Goal: Task Accomplishment & Management: Use online tool/utility

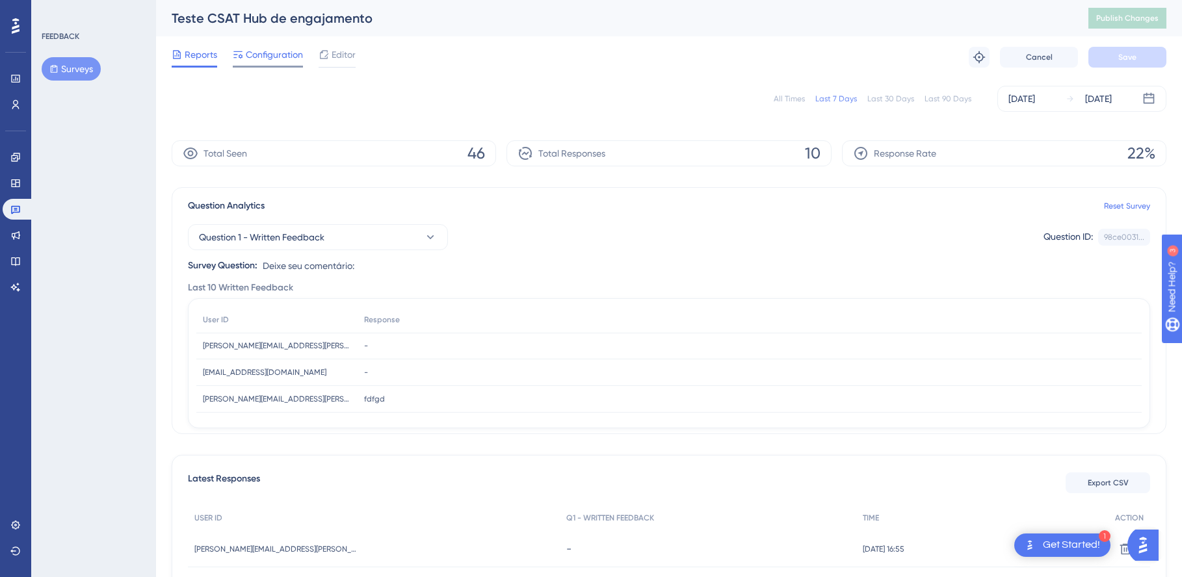
click at [270, 48] on span "Configuration" at bounding box center [274, 55] width 57 height 16
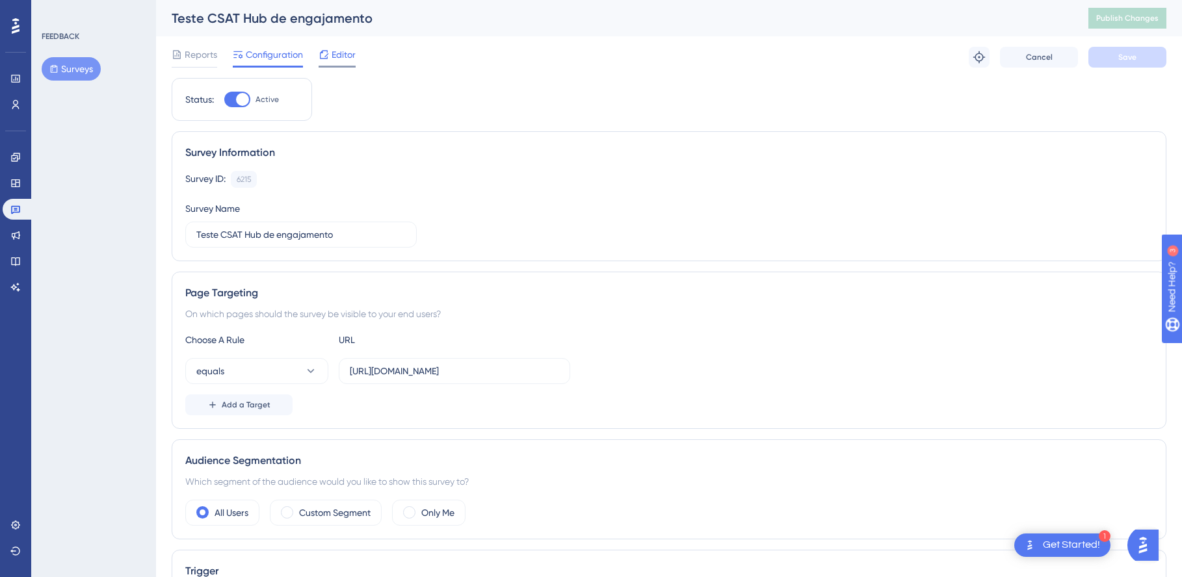
click at [347, 53] on span "Editor" at bounding box center [344, 55] width 24 height 16
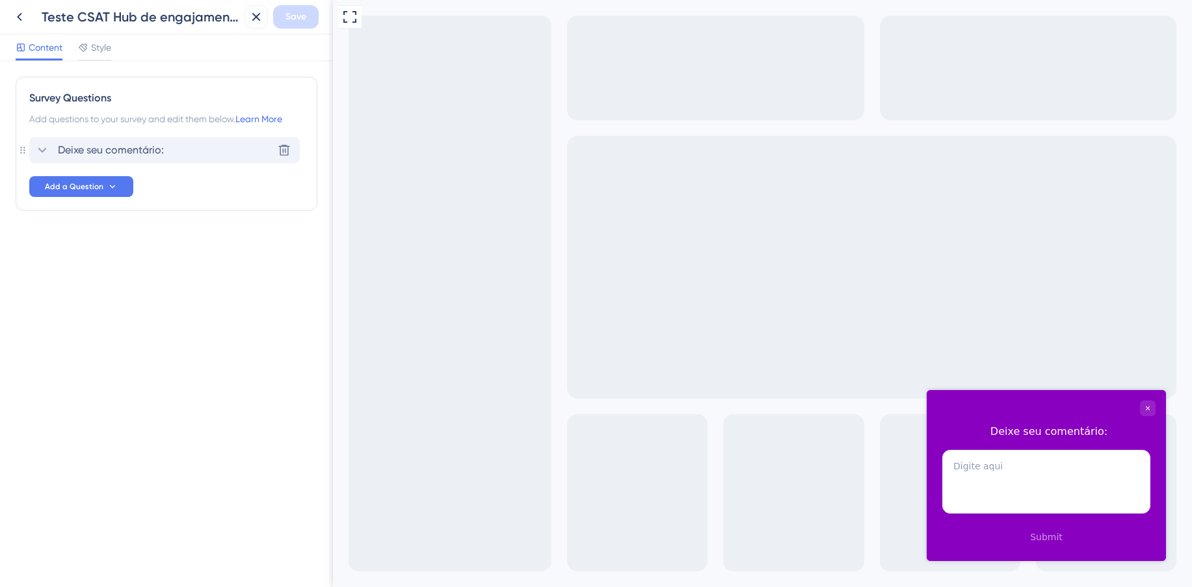
click at [149, 148] on span "Deixe seu comentário:" at bounding box center [111, 150] width 106 height 16
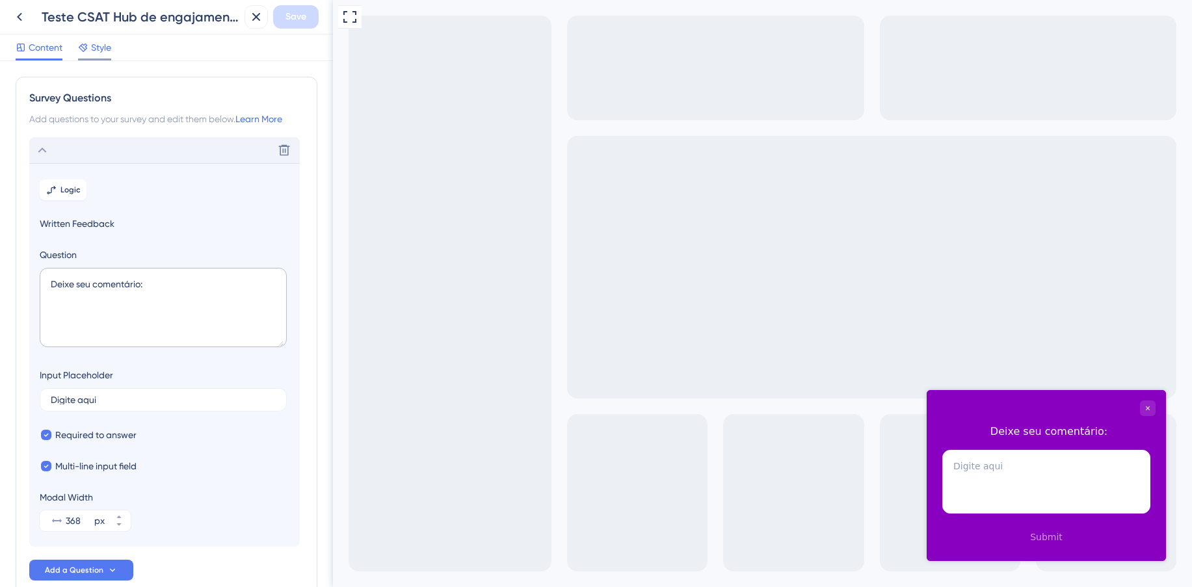
click at [105, 47] on span "Style" at bounding box center [101, 48] width 20 height 16
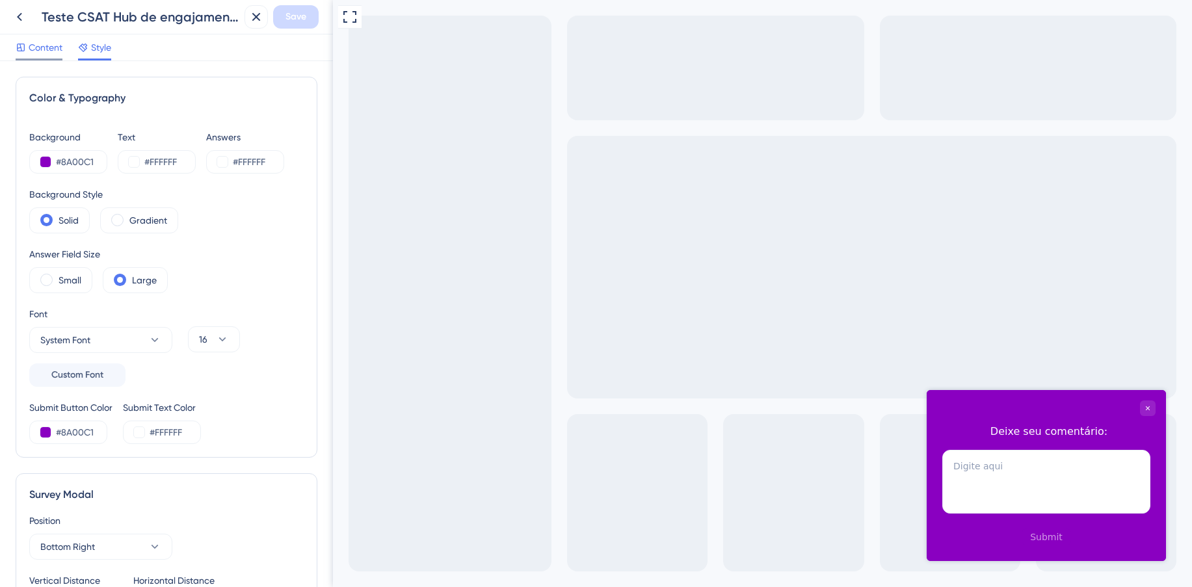
click at [44, 54] on span "Content" at bounding box center [46, 48] width 34 height 16
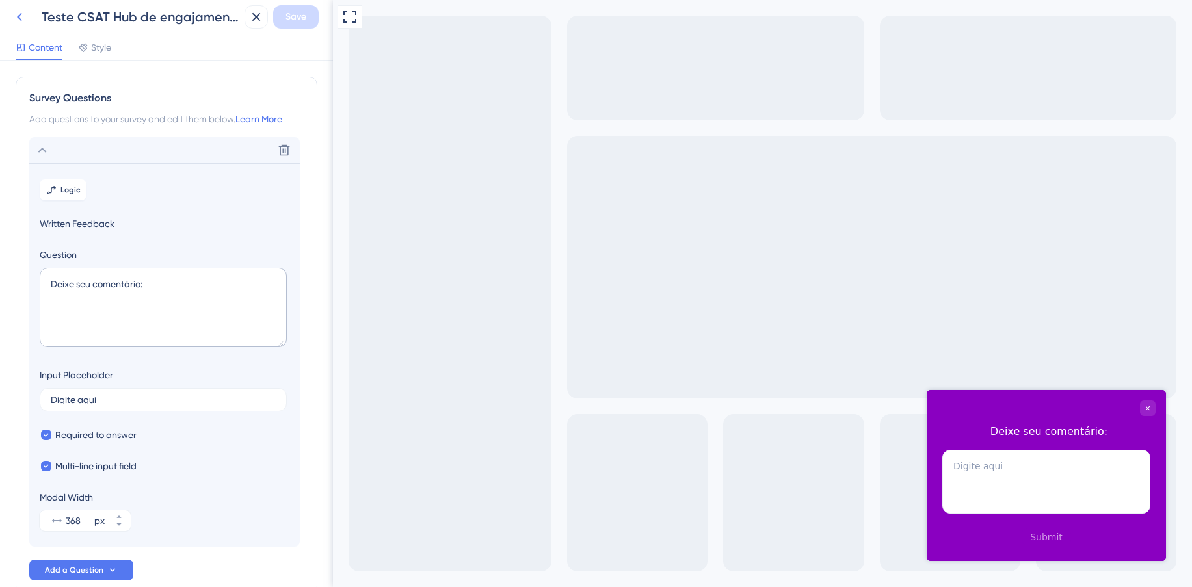
click at [12, 21] on icon at bounding box center [20, 17] width 16 height 16
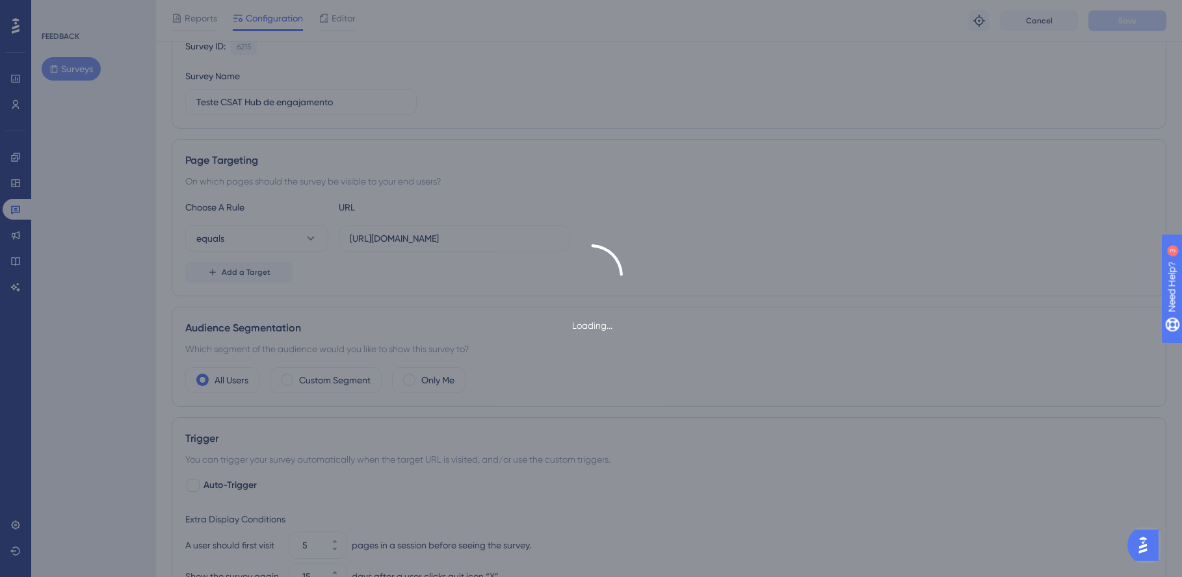
scroll to position [156, 0]
